Goal: Information Seeking & Learning: Find contact information

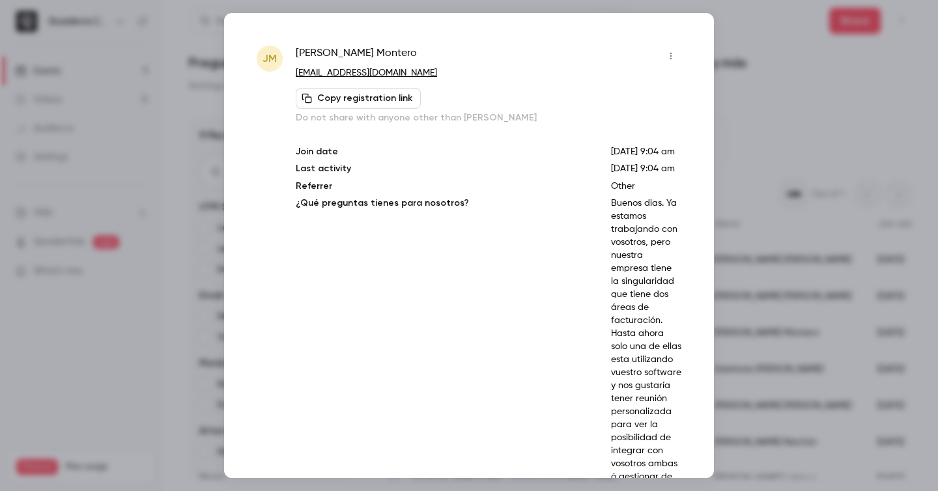
click at [88, 111] on div at bounding box center [469, 245] width 938 height 491
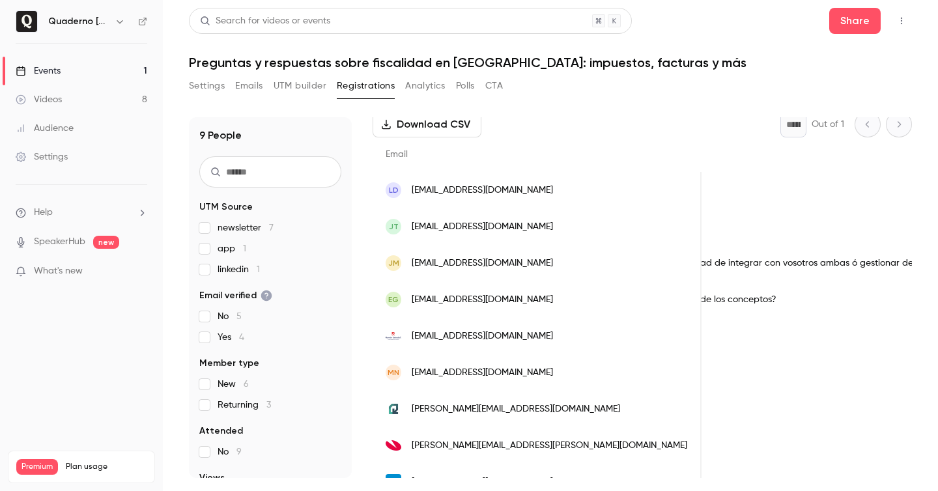
click at [674, 264] on div "Buenos dias. Ya estamos trabajando con vosotros, pero nuestra empresa tiene la …" at bounding box center [645, 263] width 2092 height 36
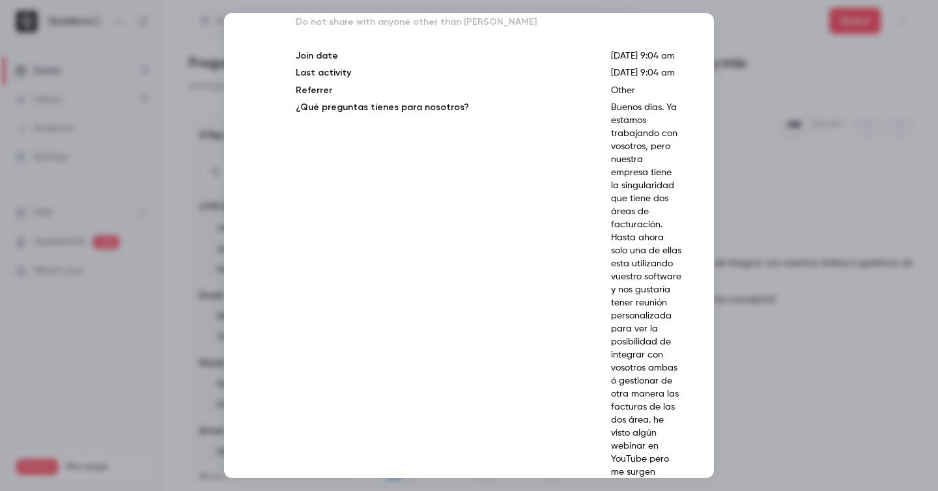
scroll to position [0, 0]
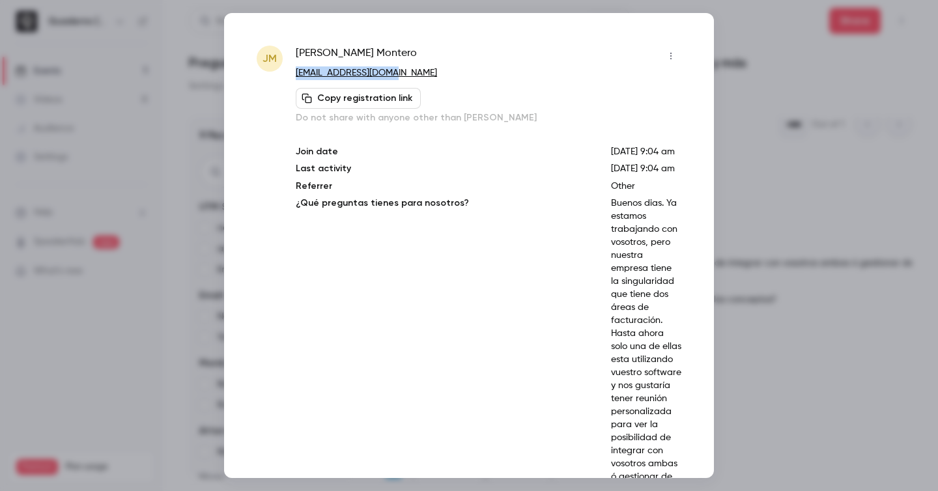
drag, startPoint x: 337, startPoint y: 76, endPoint x: 296, endPoint y: 75, distance: 40.4
click at [296, 75] on p "[EMAIL_ADDRESS][DOMAIN_NAME]" at bounding box center [488, 73] width 385 height 14
copy link "[EMAIL_ADDRESS][DOMAIN_NAME]"
click at [732, 111] on div at bounding box center [469, 245] width 938 height 491
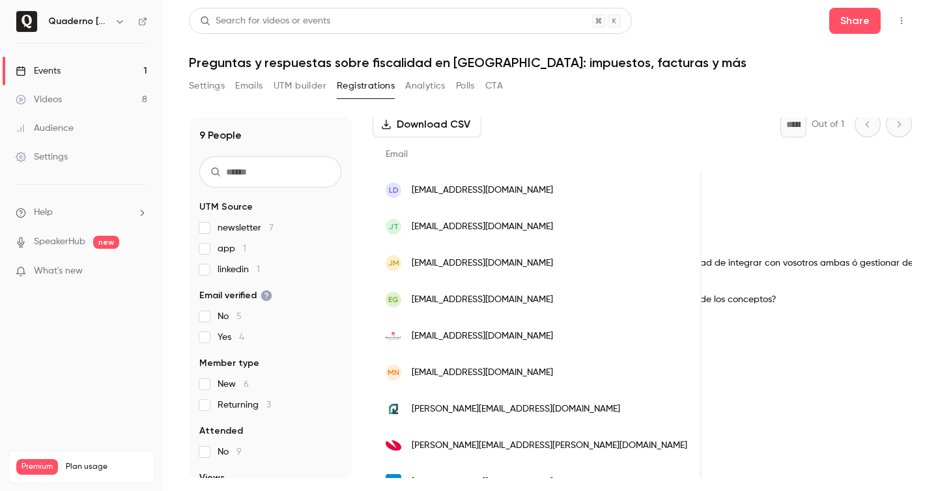
click at [612, 268] on div "Buenos dias. Ya estamos trabajando con vosotros, pero nuestra empresa tiene la …" at bounding box center [645, 263] width 2092 height 36
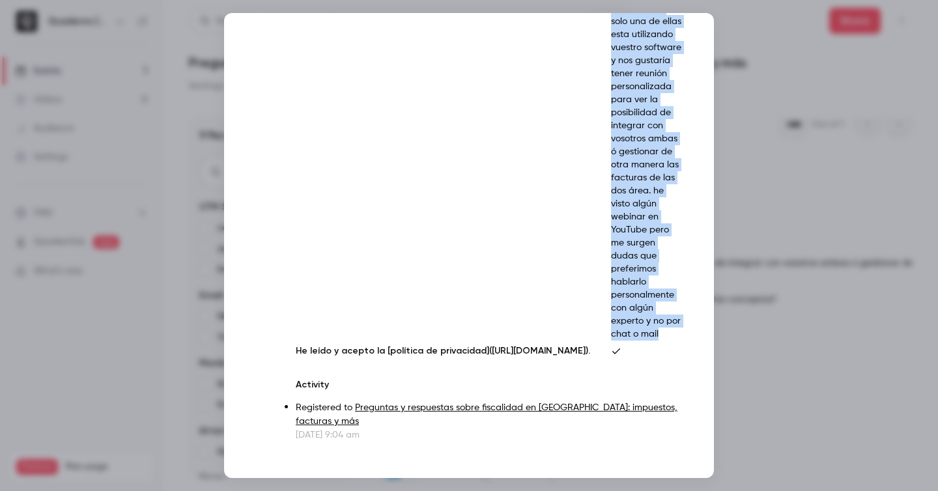
scroll to position [419, 0]
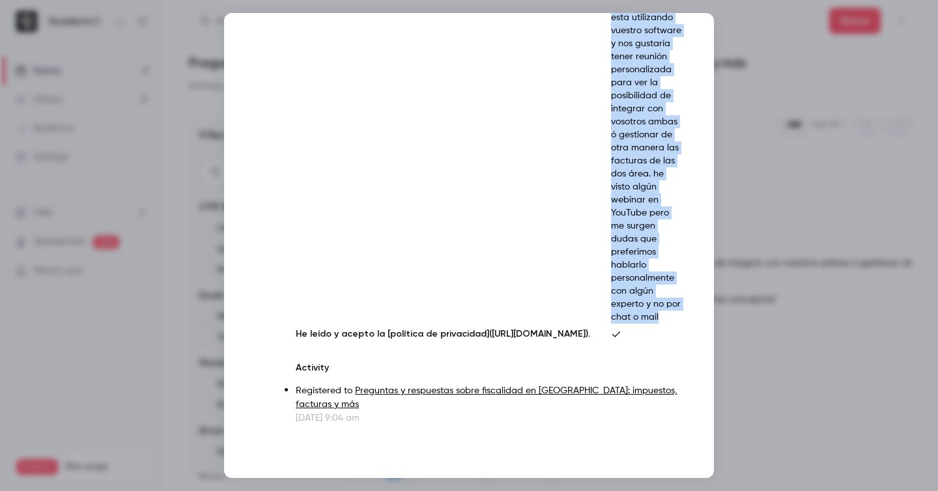
drag, startPoint x: 618, startPoint y: 231, endPoint x: 677, endPoint y: 318, distance: 104.6
click at [677, 318] on p "Buenos dias. Ya estamos trabajando con vosotros, pero nuestra empresa tiene la …" at bounding box center [646, 89] width 70 height 469
copy p "Buenos dias. Ya estamos trabajando con vosotros, pero nuestra empresa tiene la …"
